Goal: Find specific page/section: Locate a particular part of the current website

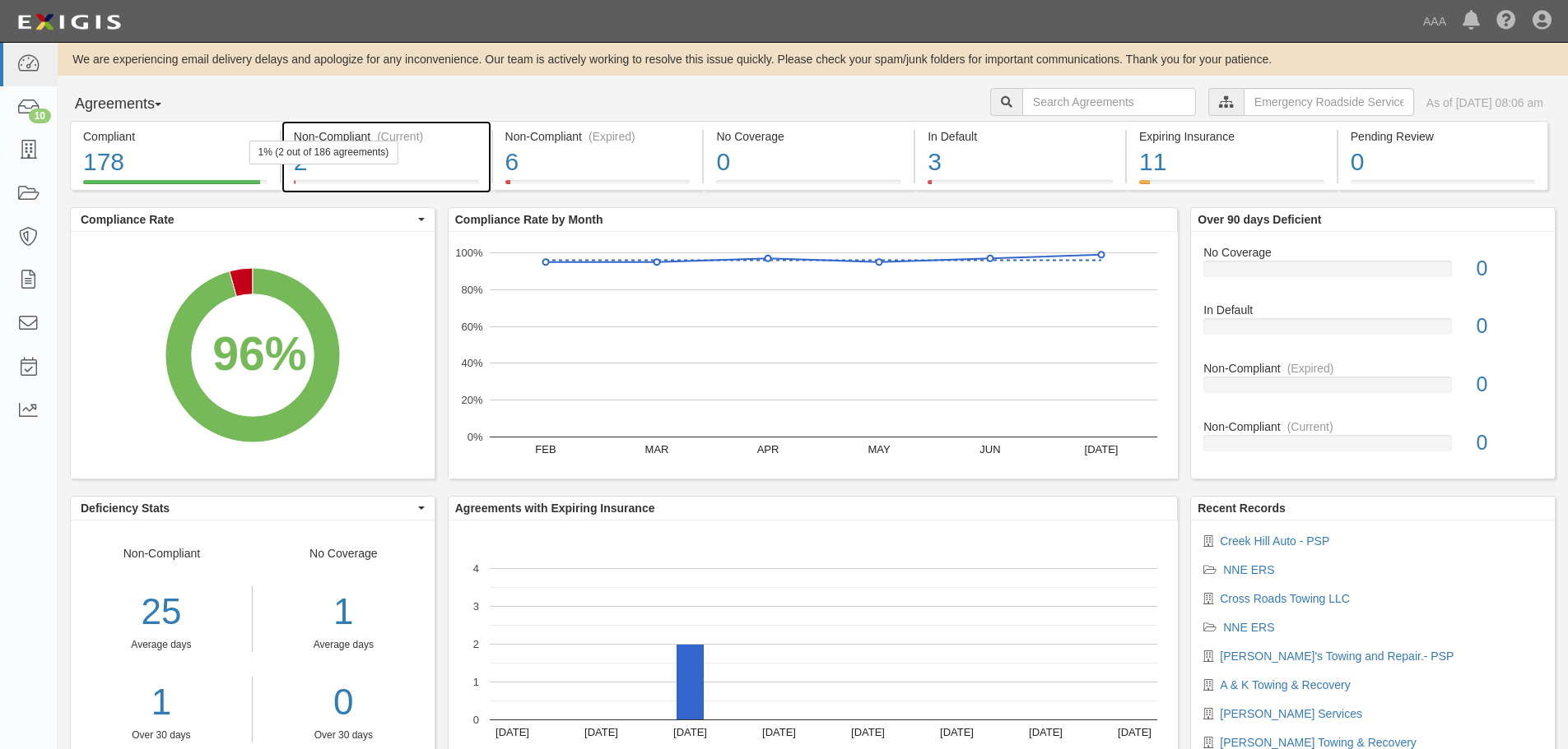
click at [372, 181] on div at bounding box center [386, 181] width 185 height 4
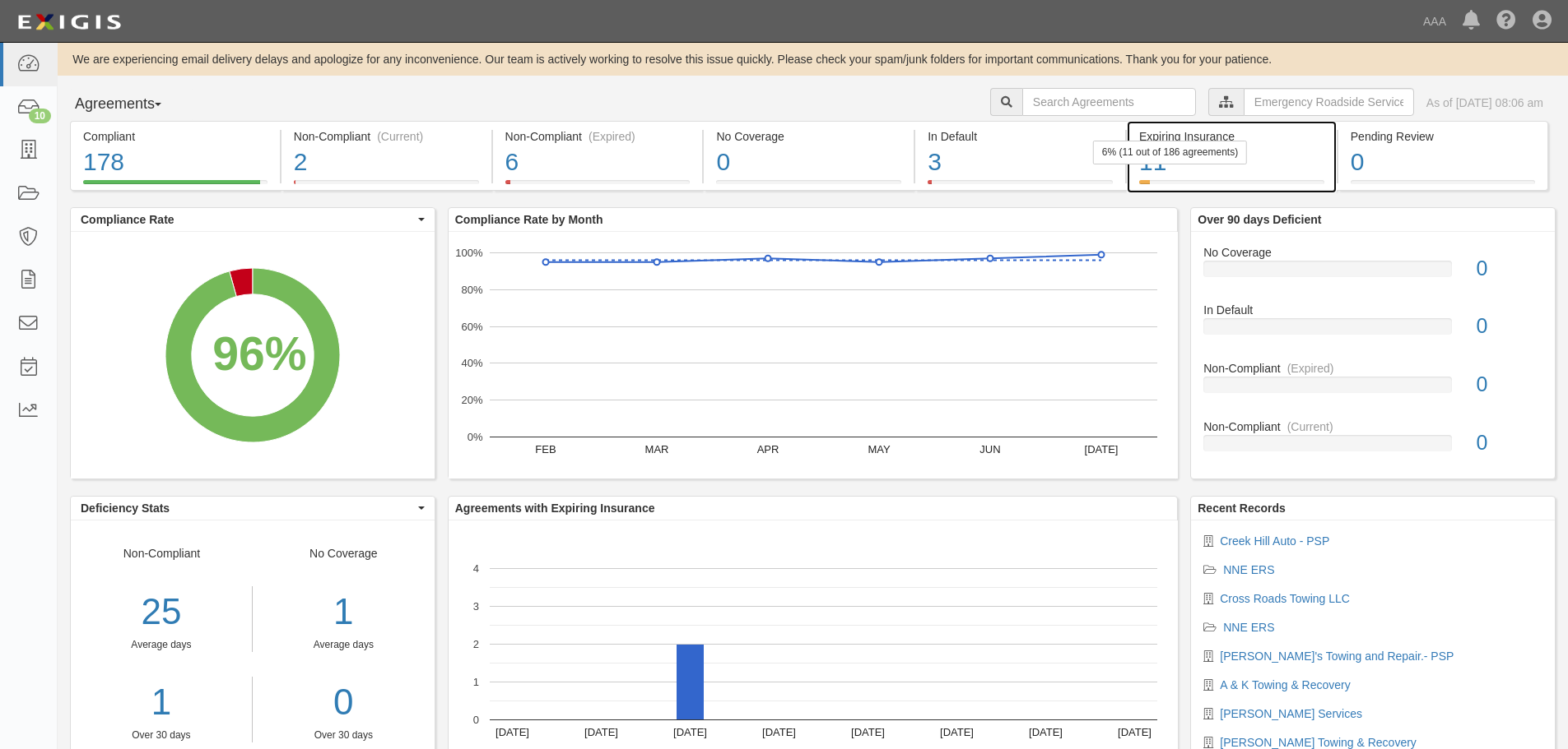
click at [1268, 155] on div "11" at bounding box center [1231, 163] width 185 height 36
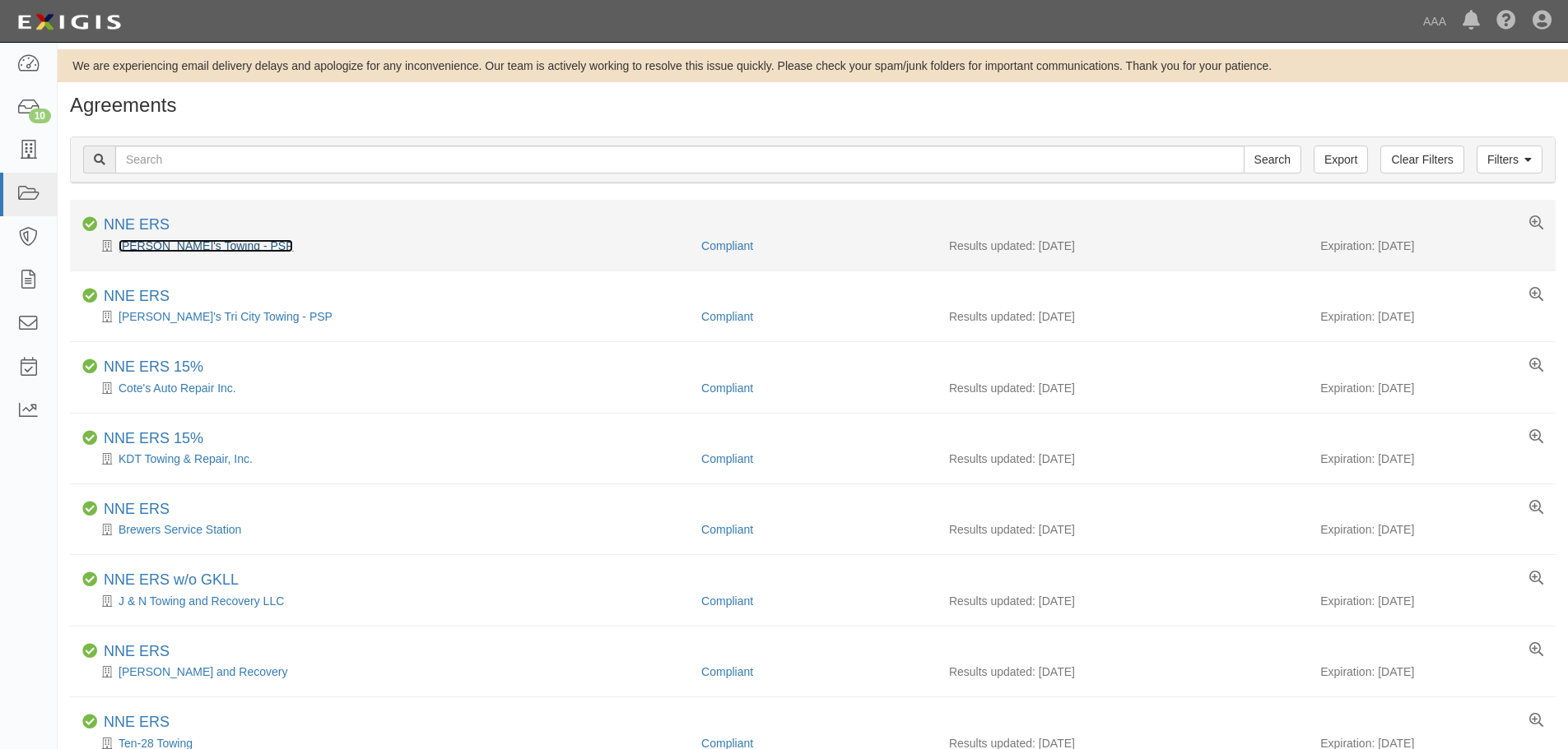
click at [181, 247] on link "Doug's Towing - PSP" at bounding box center [205, 245] width 175 height 13
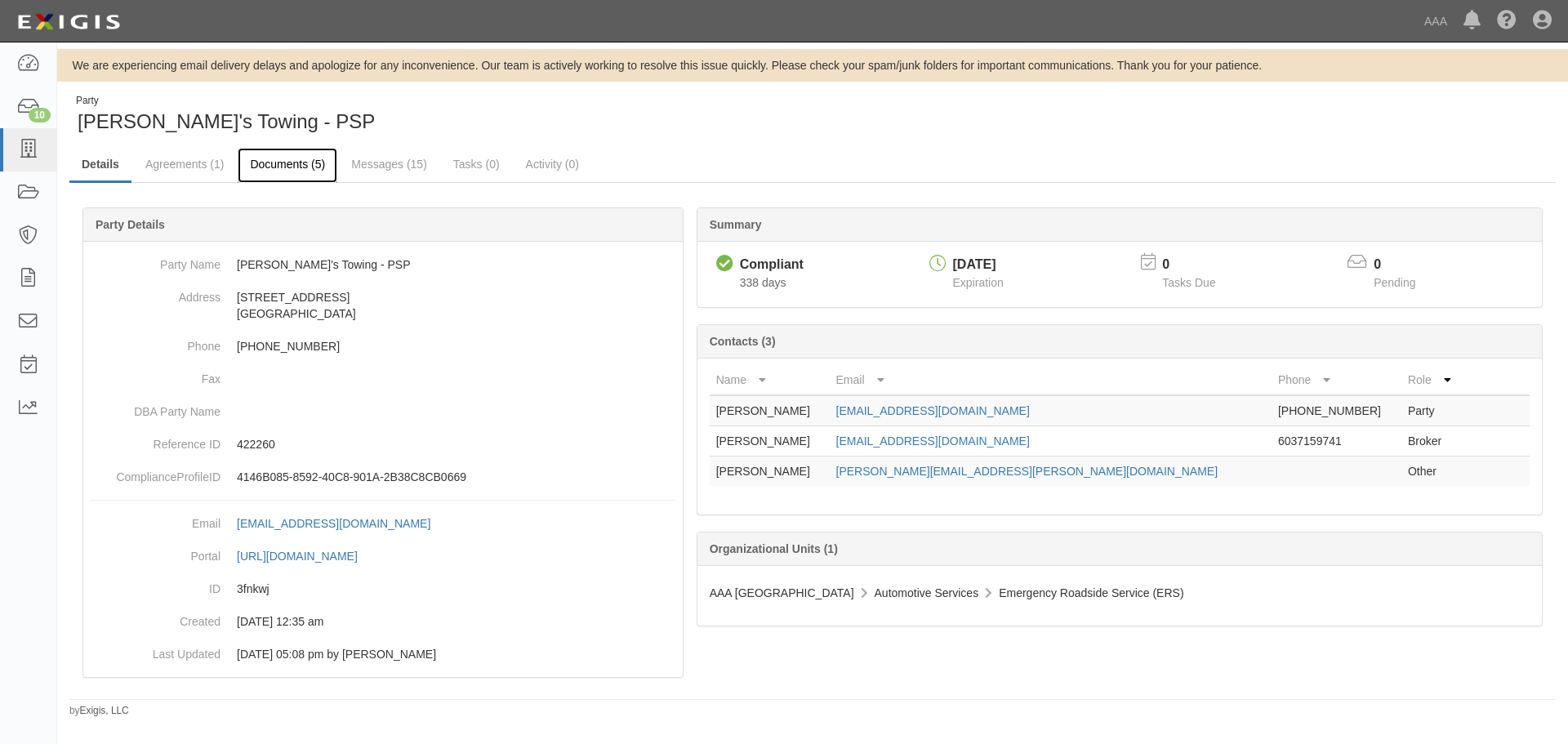
click at [293, 153] on link "Documents (5)" at bounding box center [288, 166] width 100 height 36
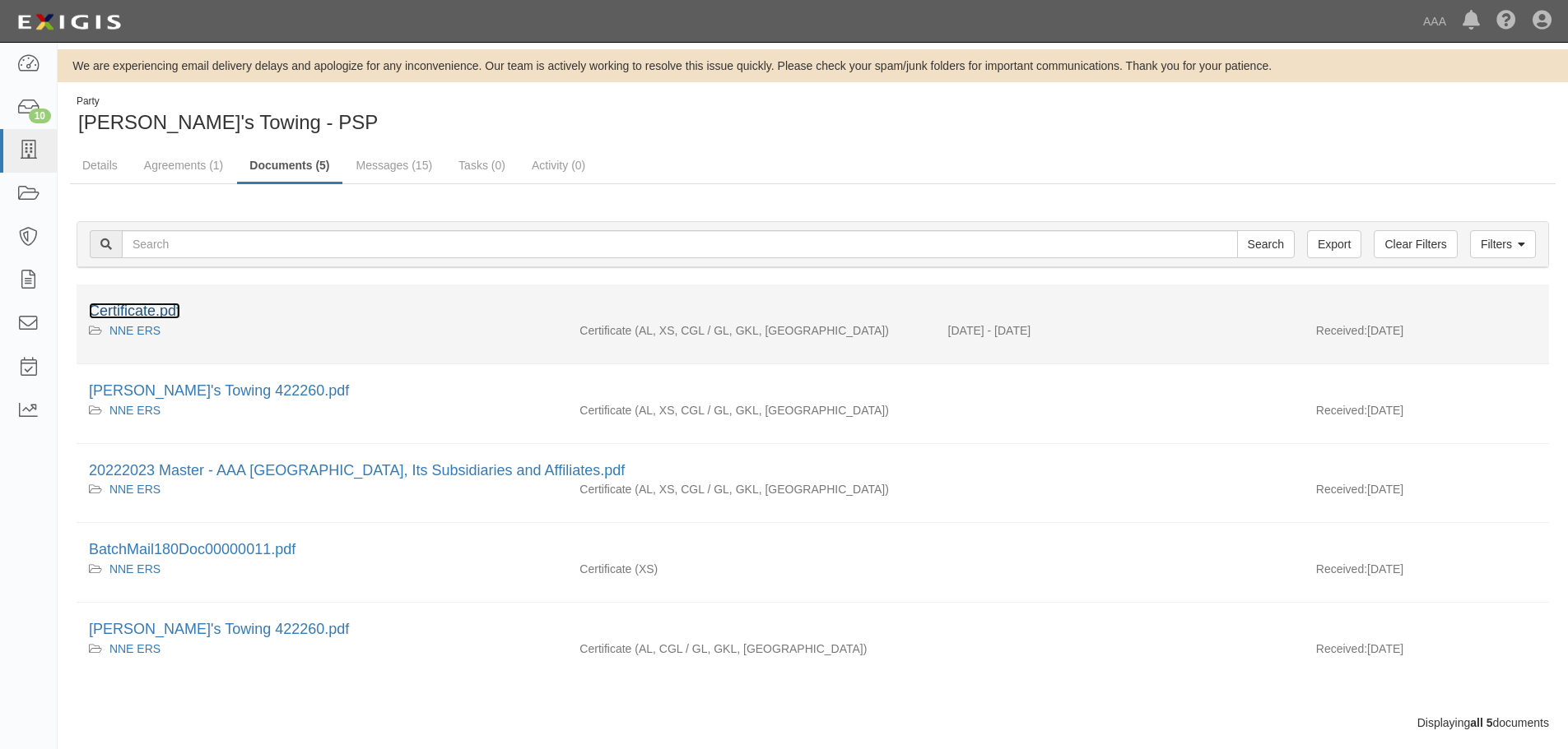
click at [150, 315] on link "Certificate.pdf" at bounding box center [134, 310] width 91 height 16
